Goal: Information Seeking & Learning: Learn about a topic

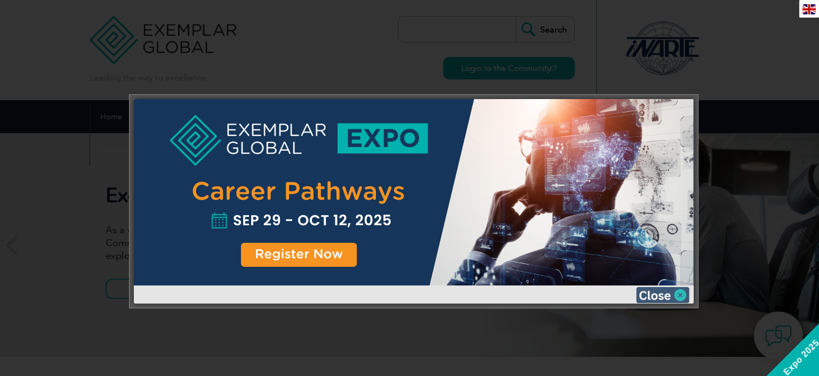
click at [679, 292] on img at bounding box center [662, 295] width 53 height 16
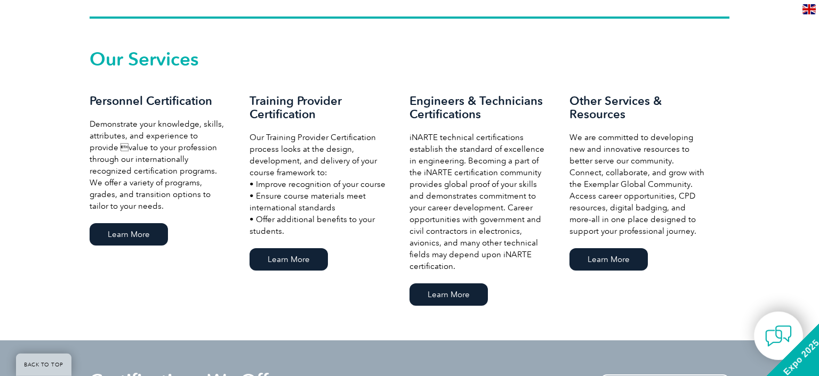
scroll to position [732, 0]
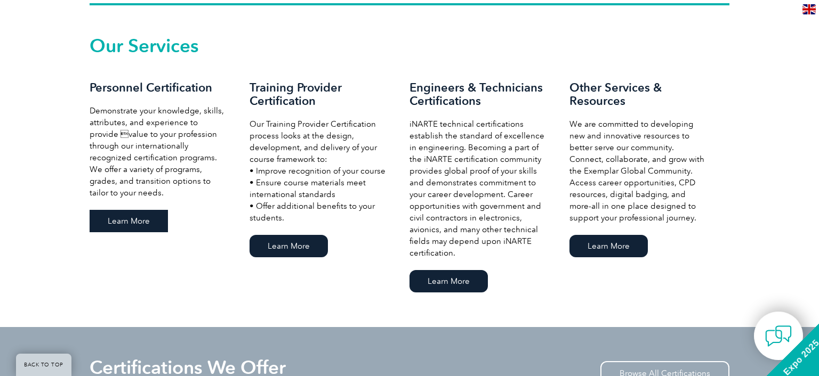
click at [127, 215] on link "Learn More" at bounding box center [129, 221] width 78 height 22
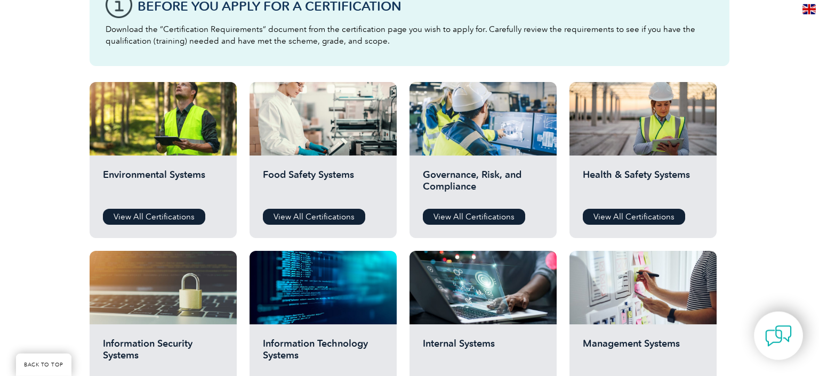
scroll to position [394, 0]
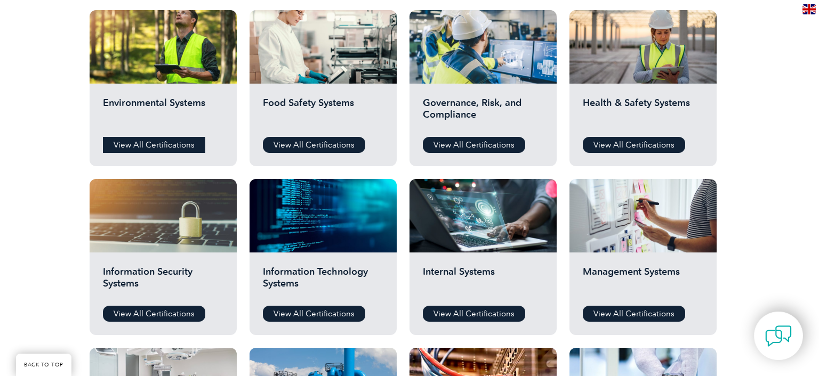
click at [134, 143] on link "View All Certifications" at bounding box center [154, 145] width 102 height 16
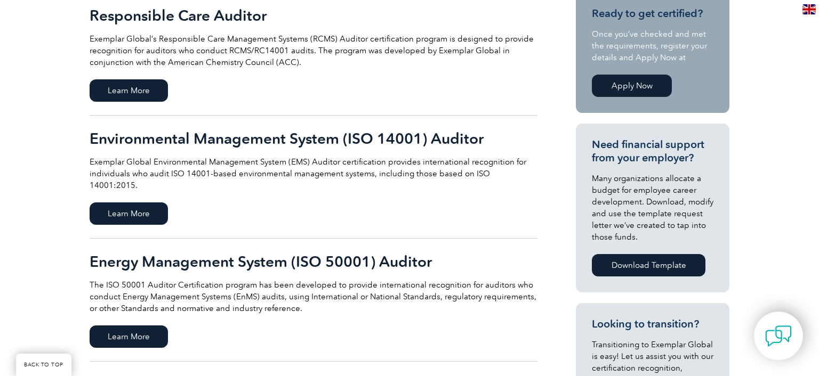
scroll to position [282, 0]
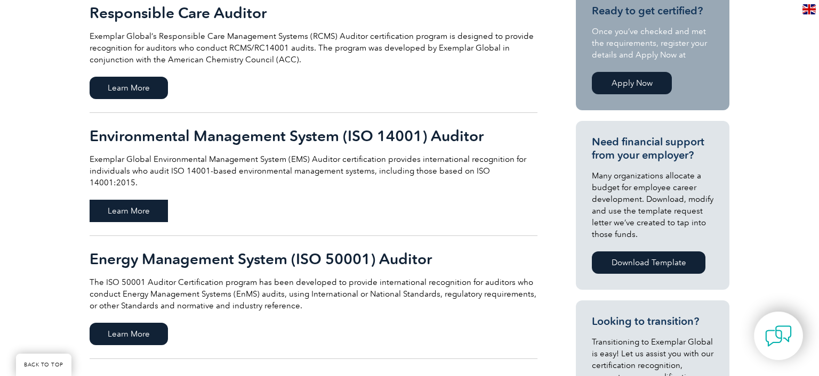
click at [114, 200] on span "Learn More" at bounding box center [129, 211] width 78 height 22
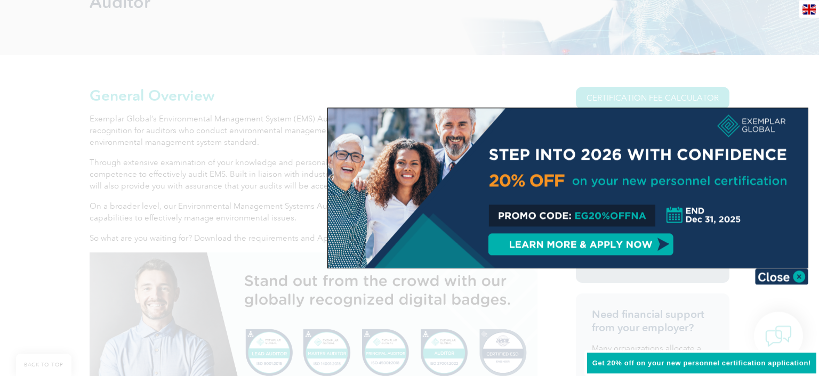
scroll to position [225, 0]
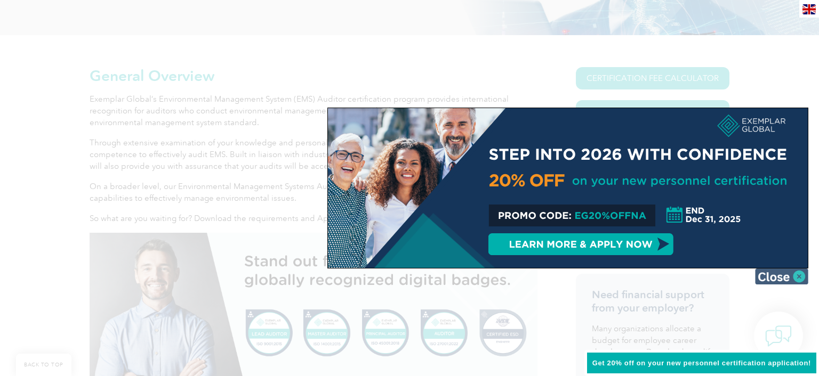
click at [797, 276] on img at bounding box center [781, 277] width 53 height 16
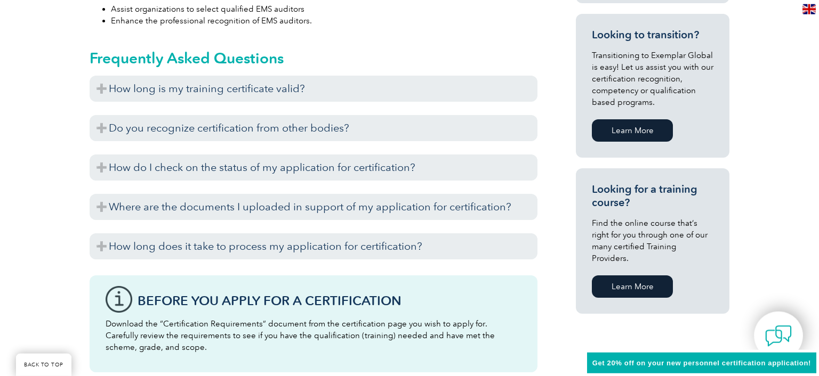
scroll to position [676, 0]
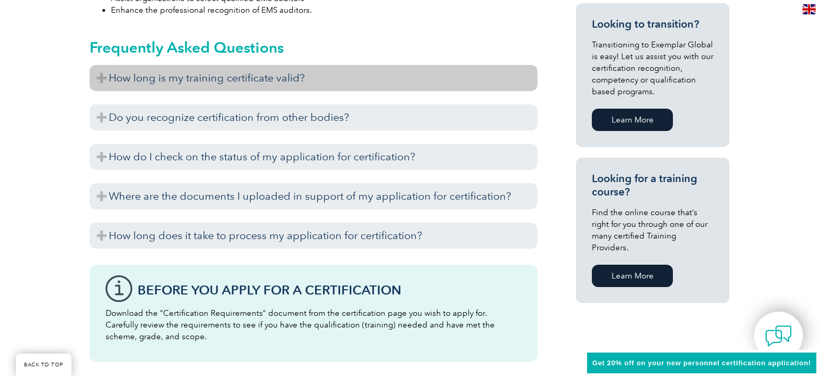
click at [103, 76] on h3 "How long is my training certificate valid?" at bounding box center [314, 78] width 448 height 26
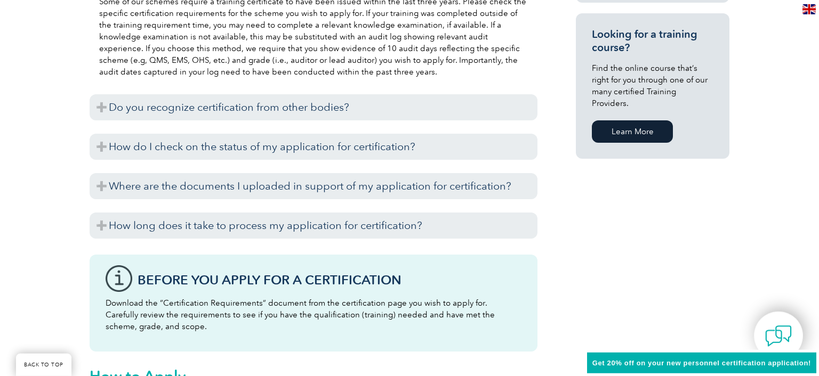
scroll to position [845, 0]
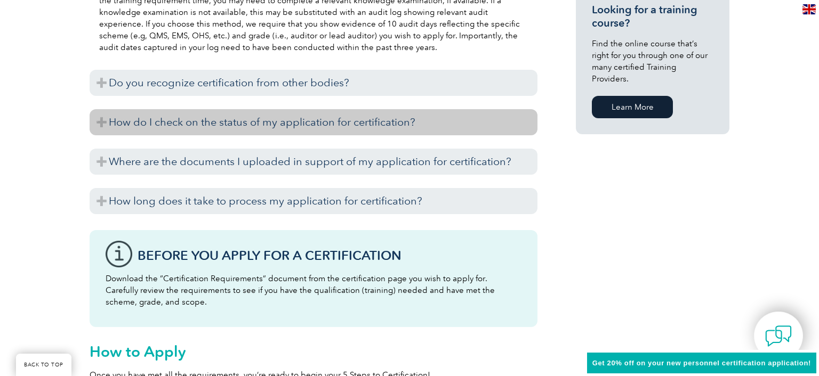
click at [102, 122] on h3 "How do I check on the status of my application for certification?" at bounding box center [314, 122] width 448 height 26
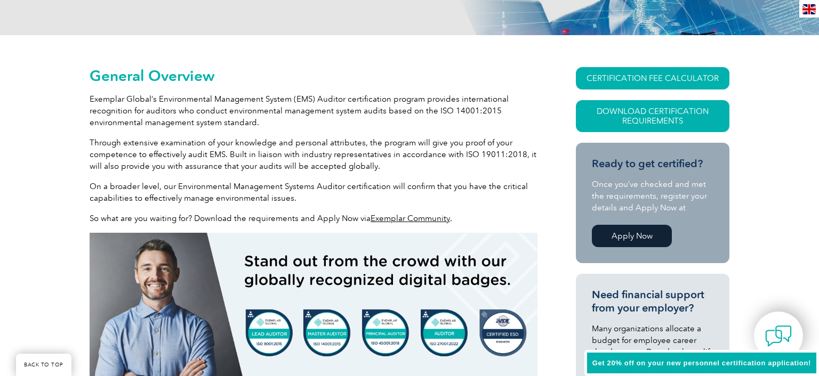
scroll to position [169, 0]
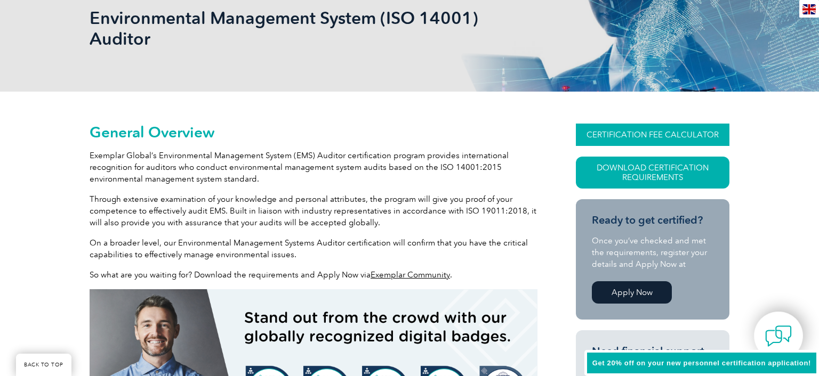
click at [677, 134] on link "CERTIFICATION FEE CALCULATOR" at bounding box center [653, 135] width 154 height 22
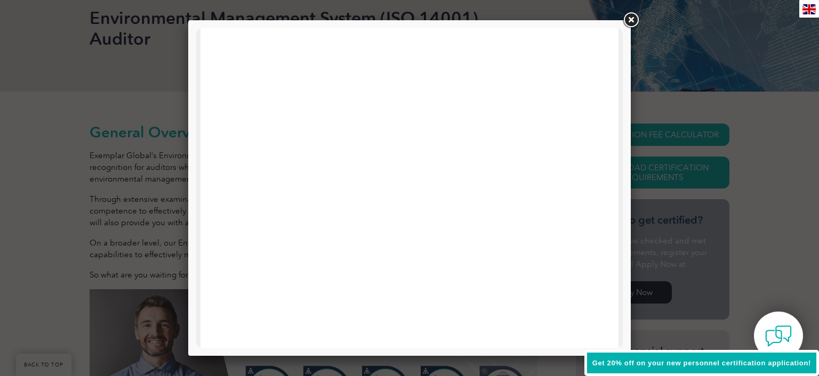
scroll to position [509, 0]
click at [634, 17] on link at bounding box center [630, 20] width 19 height 19
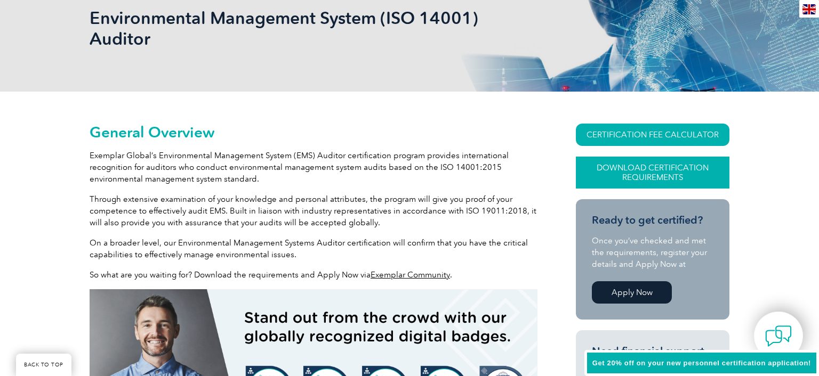
click at [661, 167] on link "Download Certification Requirements" at bounding box center [653, 173] width 154 height 32
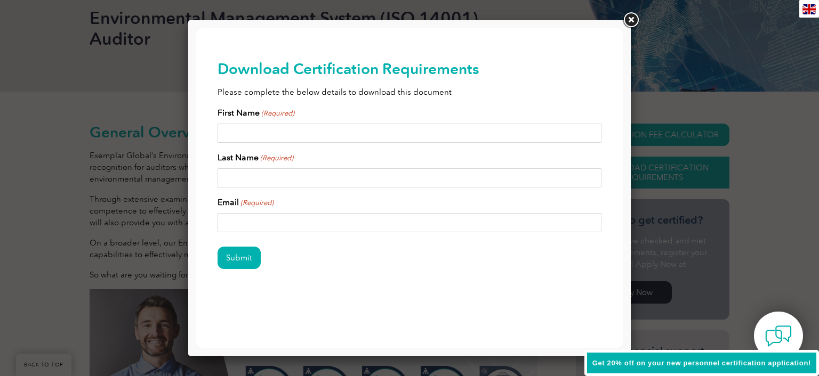
scroll to position [0, 0]
click at [298, 137] on input "First Name (Required)" at bounding box center [410, 133] width 384 height 19
click at [628, 18] on link at bounding box center [630, 20] width 19 height 19
